Goal: Find specific page/section: Find specific page/section

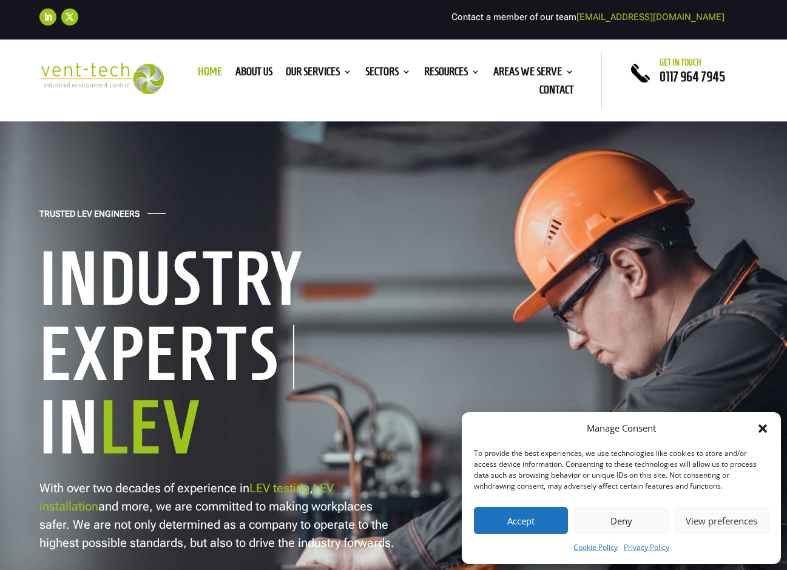
click at [625, 520] on button "Deny" at bounding box center [621, 520] width 94 height 27
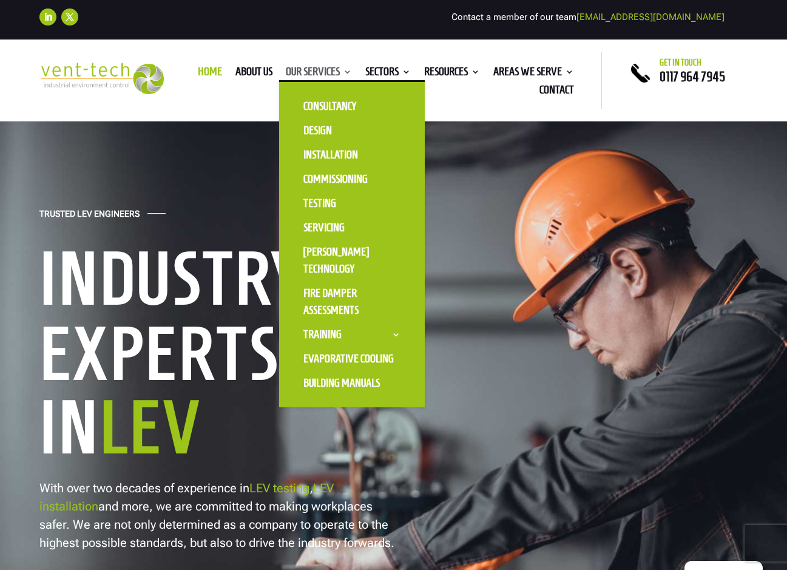
click at [304, 73] on link "Our Services" at bounding box center [319, 73] width 66 height 13
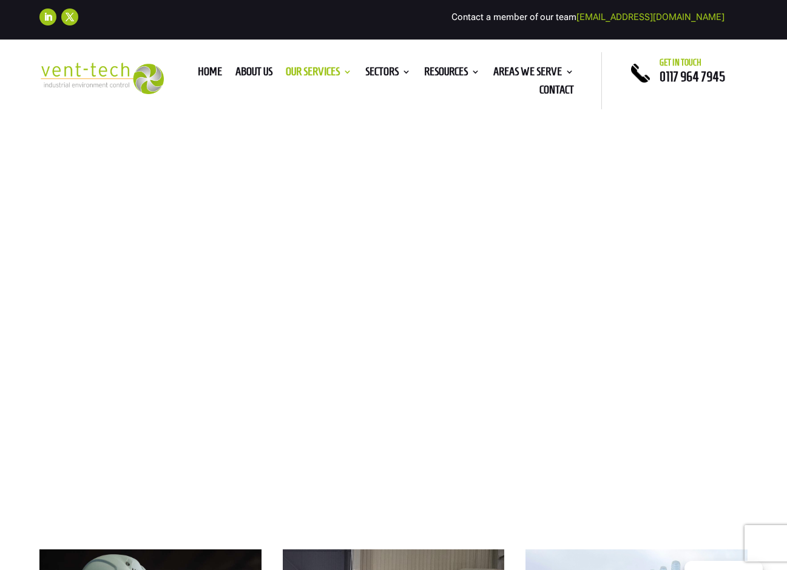
scroll to position [49, 0]
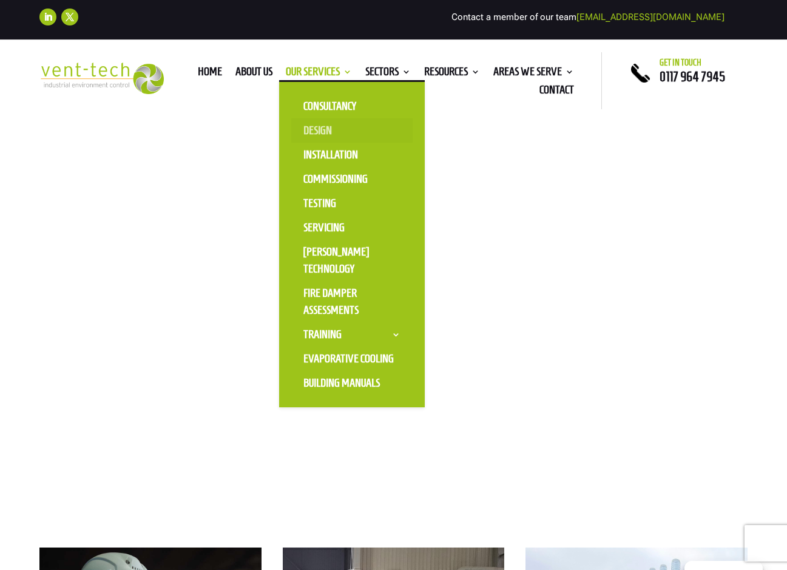
click at [308, 132] on link "Design" at bounding box center [351, 130] width 121 height 24
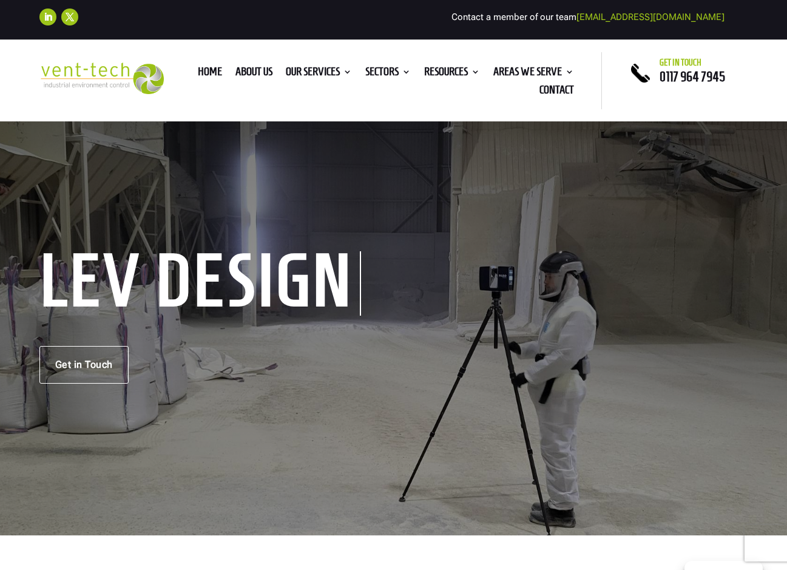
click at [236, 233] on div "LEV Design Get in Touch" at bounding box center [393, 319] width 787 height 432
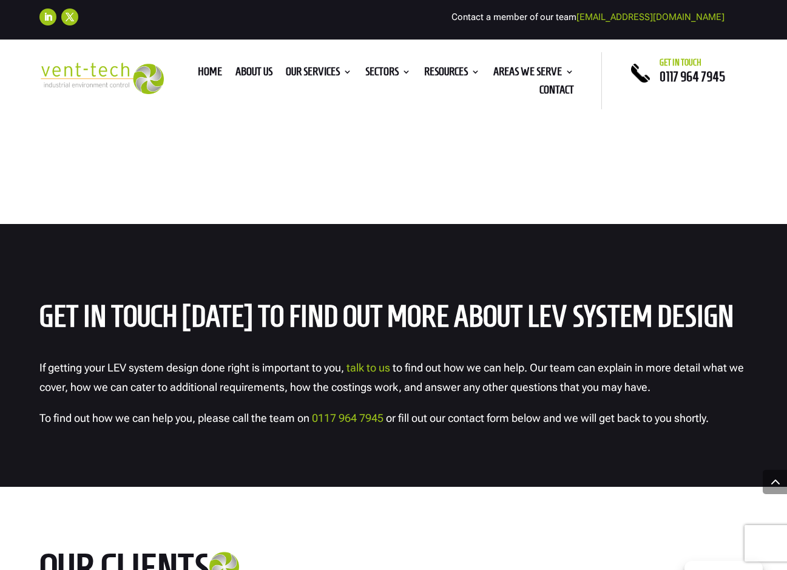
scroll to position [3988, 0]
